Goal: Task Accomplishment & Management: Complete application form

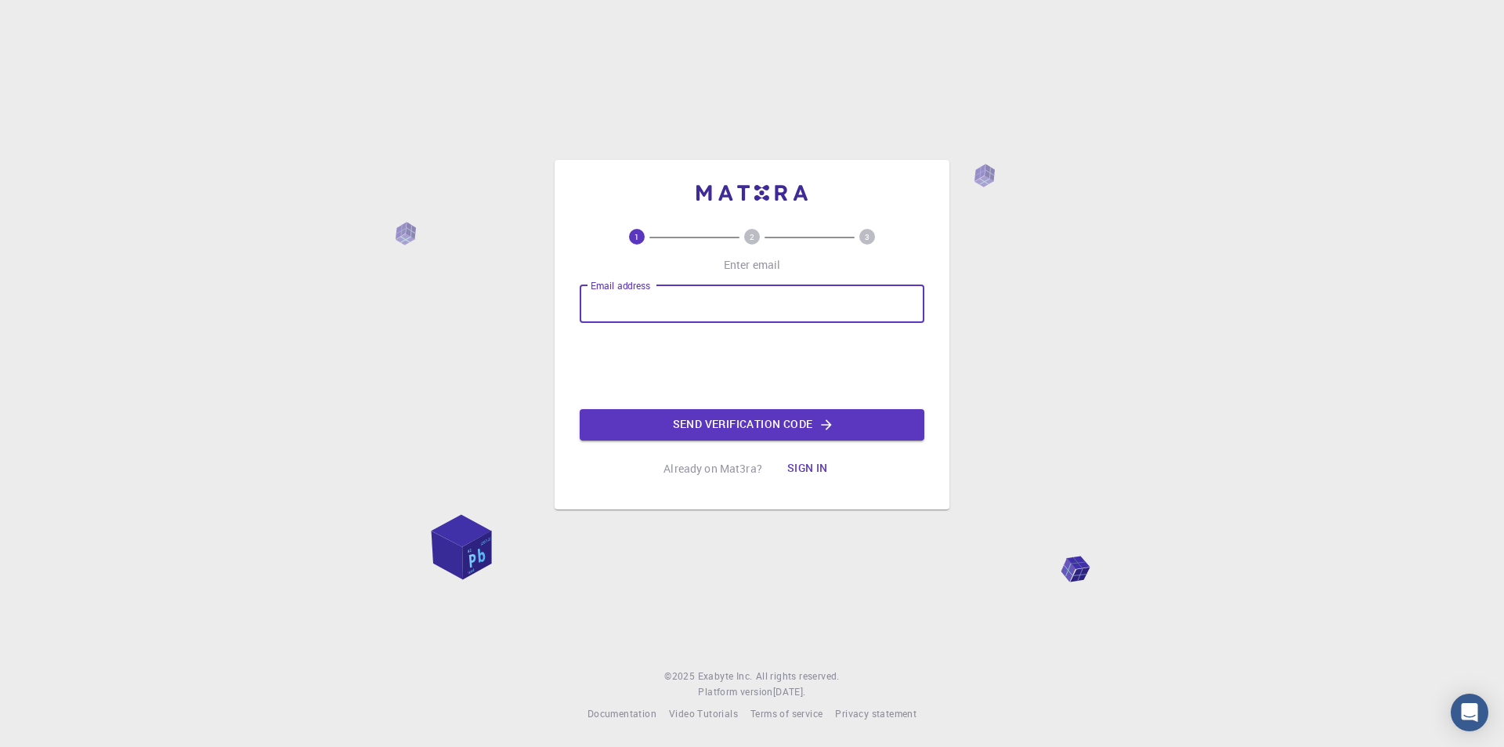
click at [631, 315] on input "Email address" at bounding box center [752, 304] width 345 height 38
type input "g"
click at [631, 302] on input "Email address" at bounding box center [752, 304] width 345 height 38
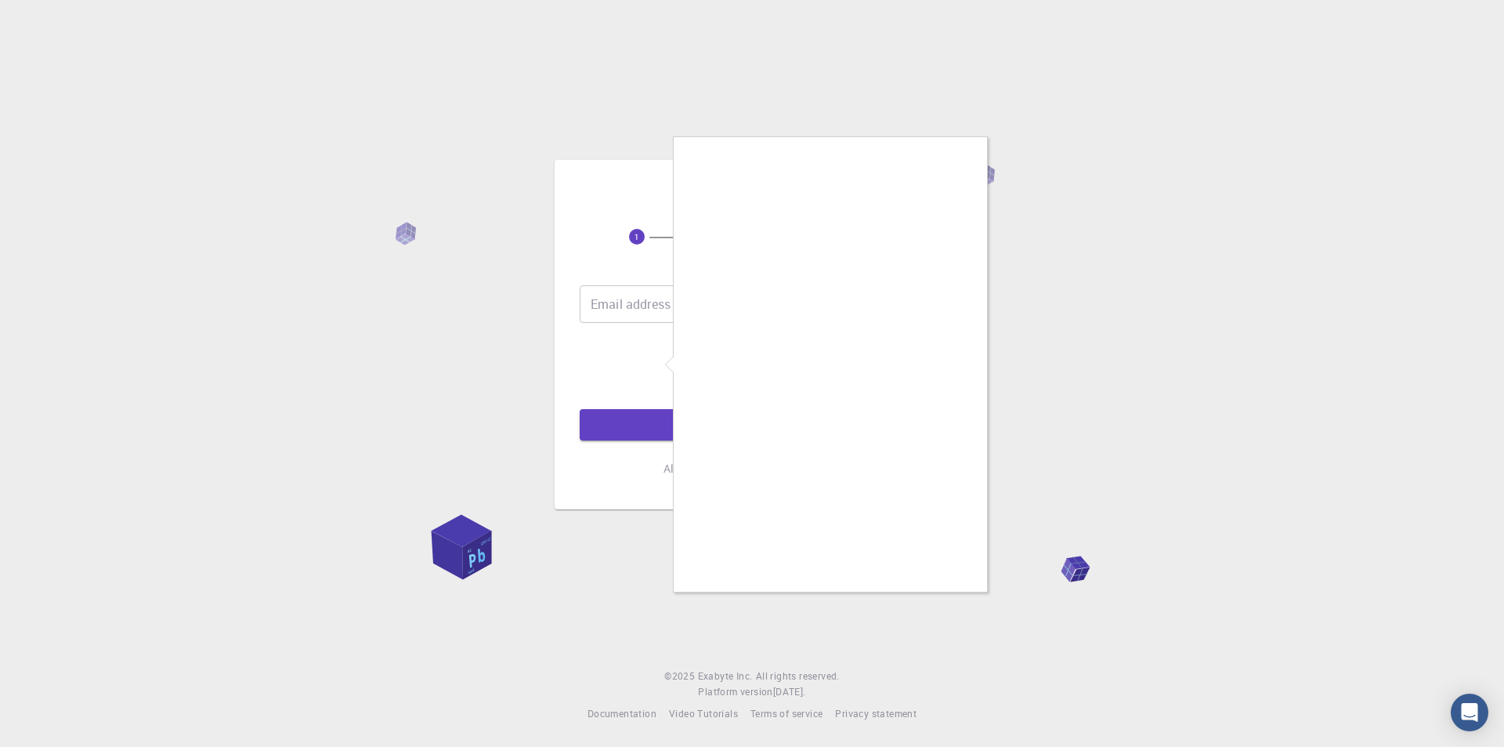
click at [631, 316] on div at bounding box center [752, 373] width 1504 height 747
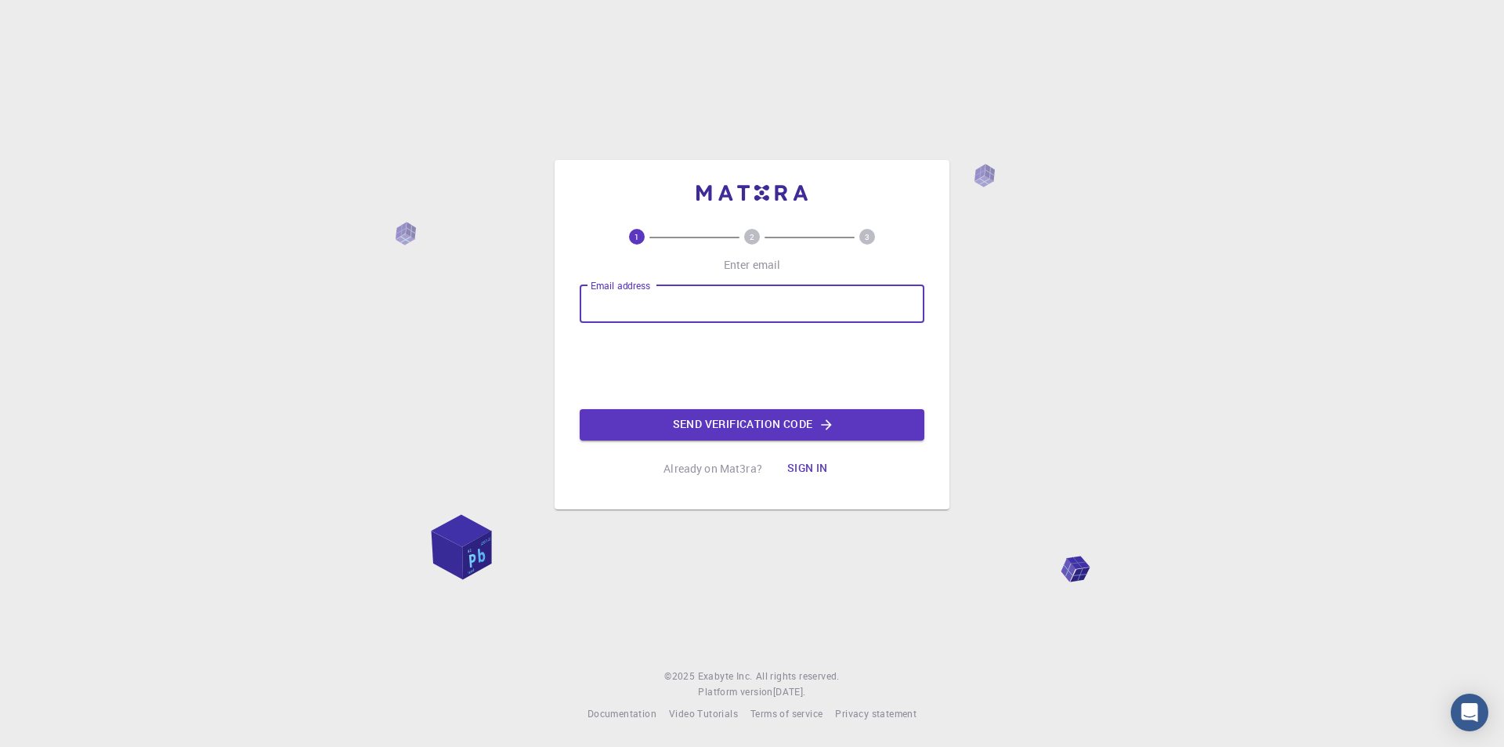
click at [623, 301] on input "Email address" at bounding box center [752, 304] width 345 height 38
type input "[EMAIL_ADDRESS][DOMAIN_NAME]"
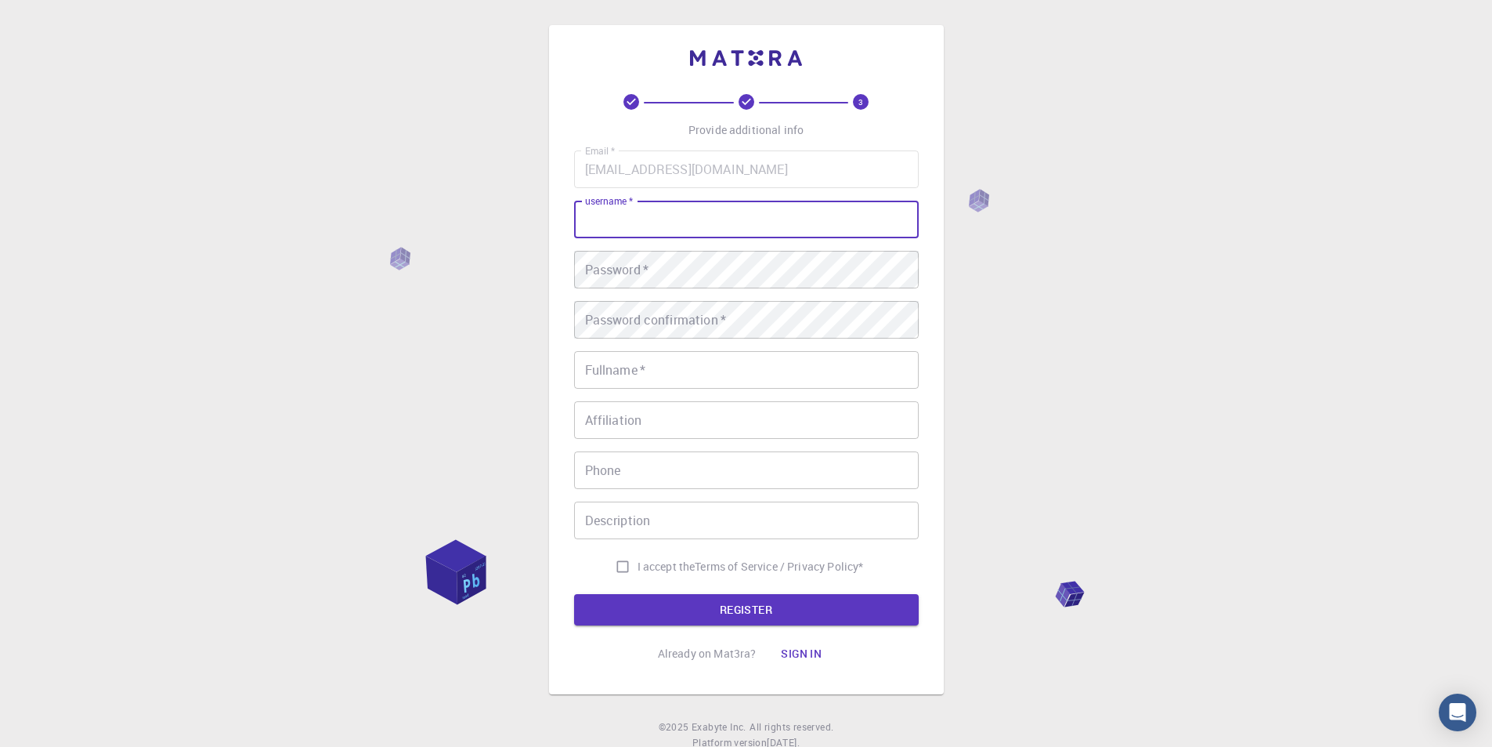
click at [725, 211] on input "username   *" at bounding box center [746, 220] width 345 height 38
type input "[PERSON_NAME]"
click at [574, 594] on button "REGISTER" at bounding box center [746, 609] width 345 height 31
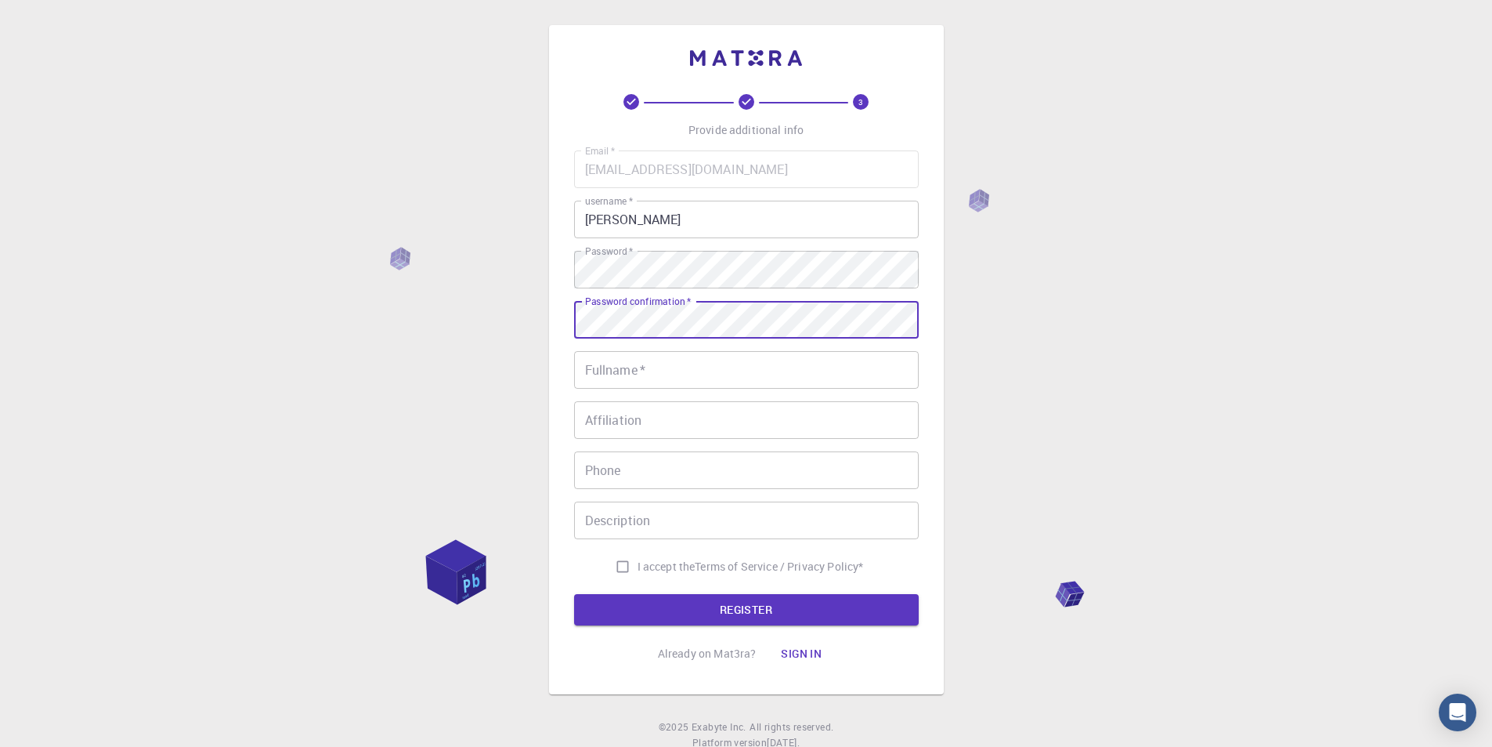
click at [643, 381] on input "Fullname   *" at bounding box center [746, 370] width 345 height 38
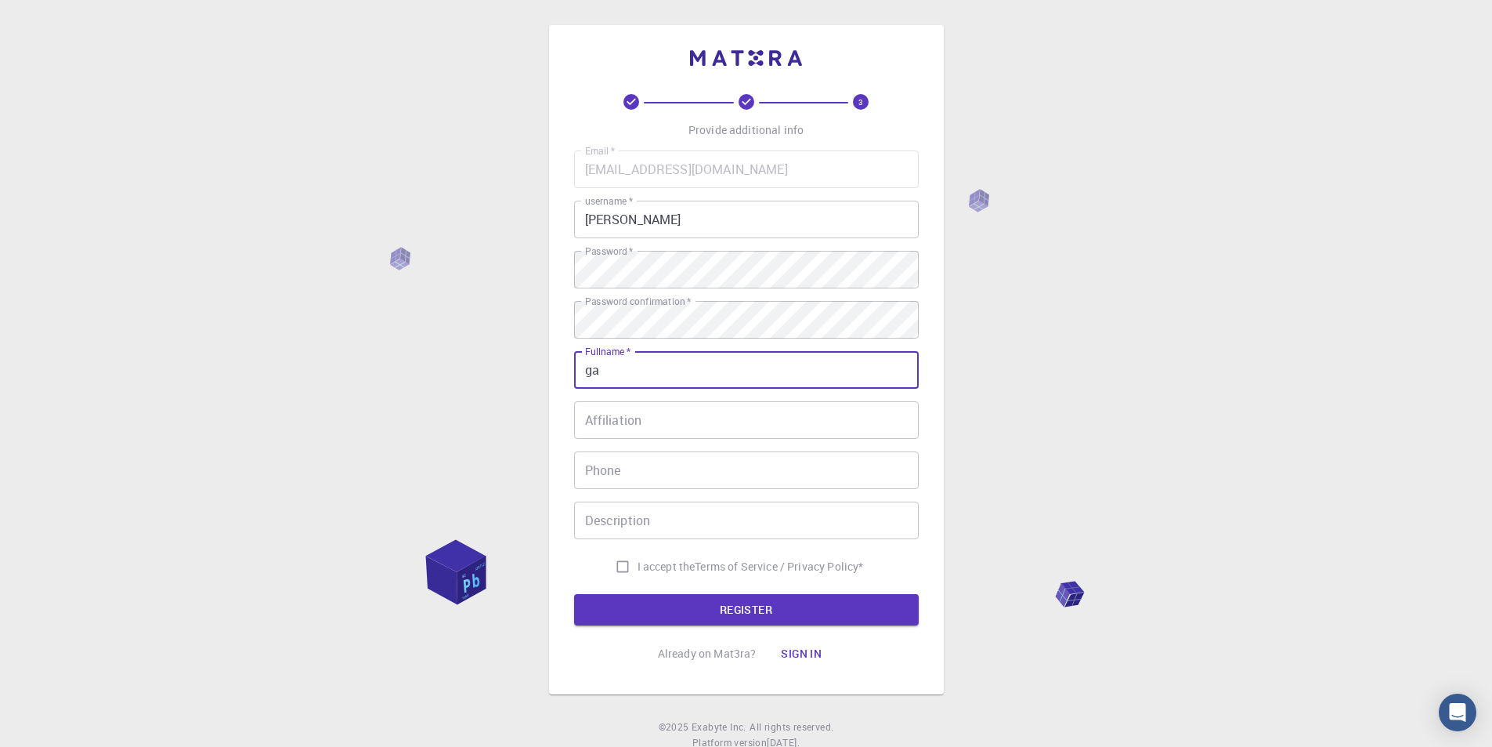
type input "g"
type input "="
type input "g"
type input "[PERSON_NAME]"
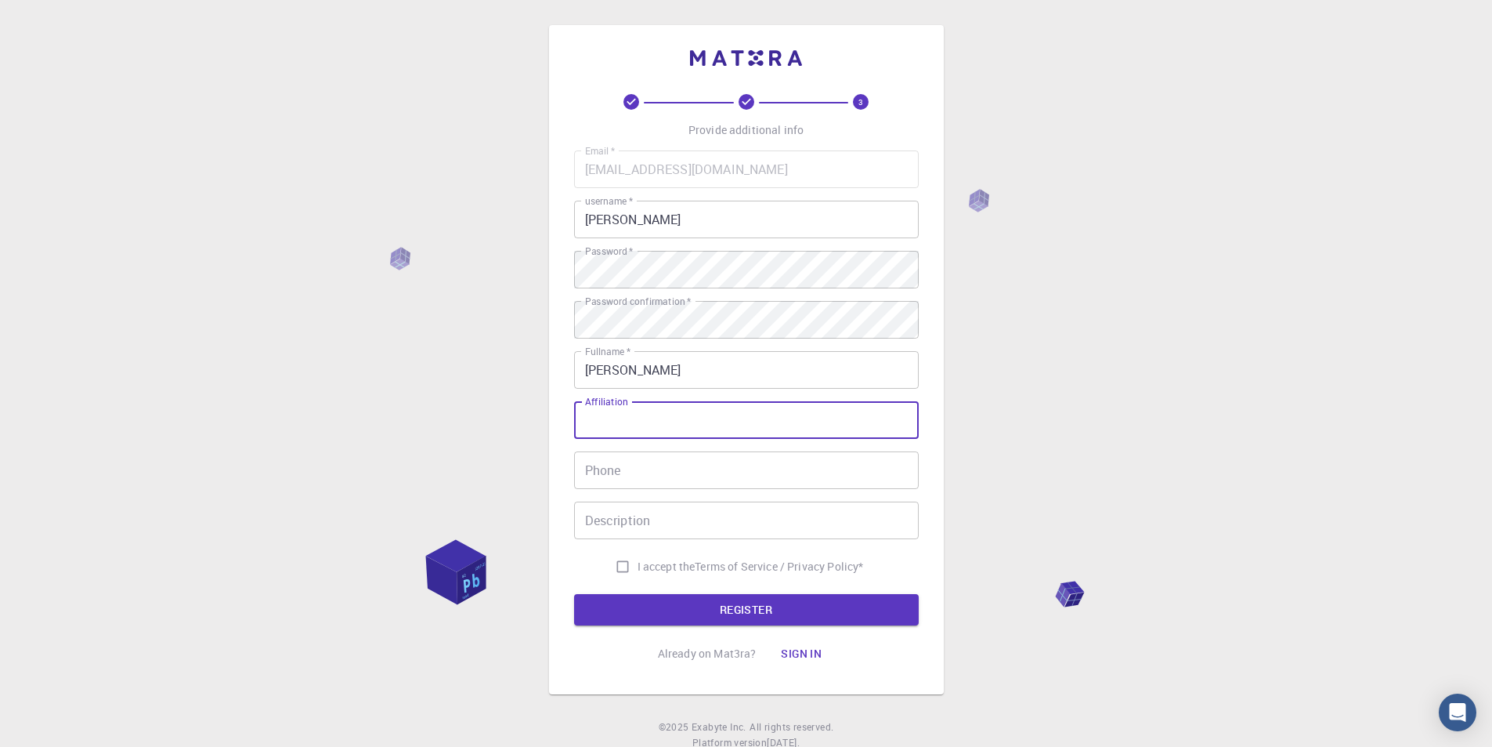
click at [647, 436] on input "Affiliation" at bounding box center [746, 420] width 345 height 38
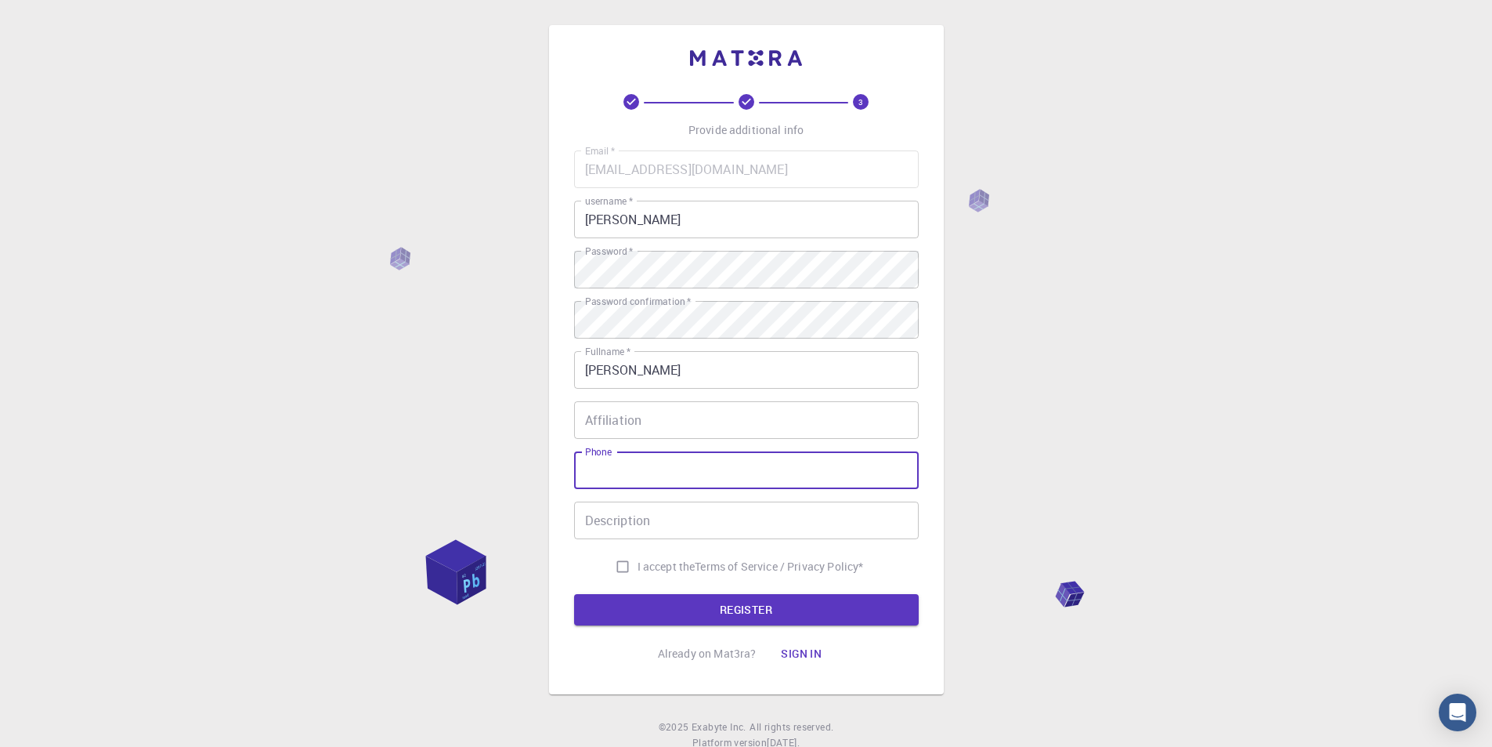
click at [636, 466] on input "Phone" at bounding box center [746, 470] width 345 height 38
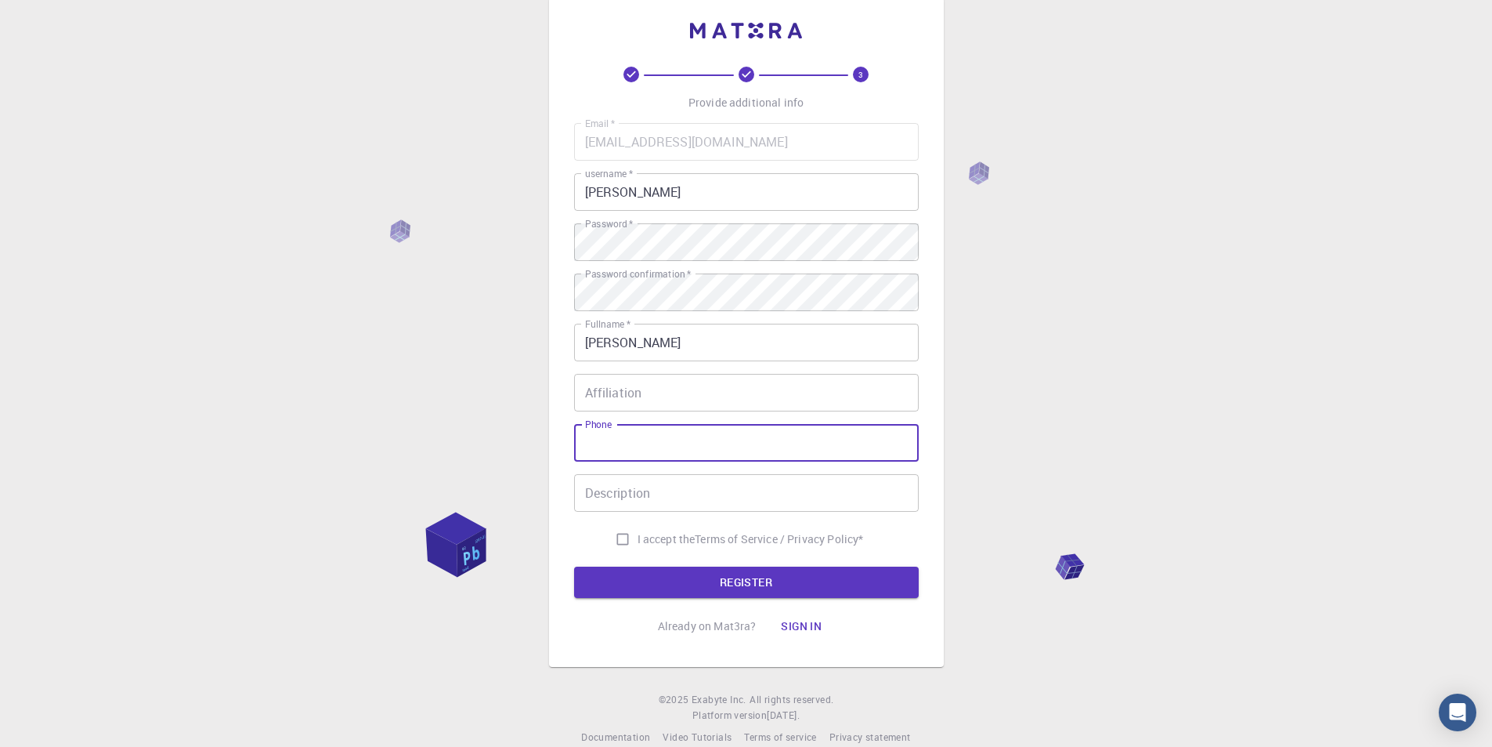
scroll to position [51, 0]
